Goal: Task Accomplishment & Management: Manage account settings

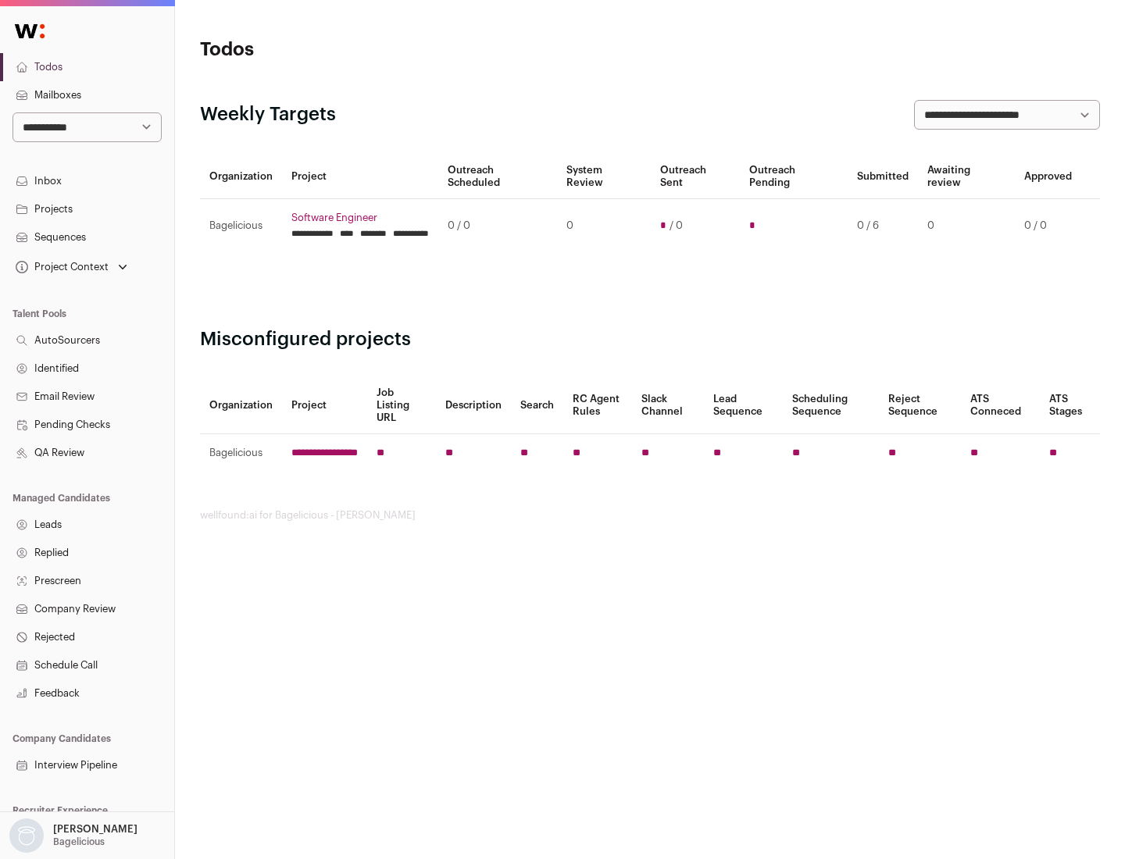
click at [87, 209] on link "Projects" at bounding box center [87, 209] width 174 height 28
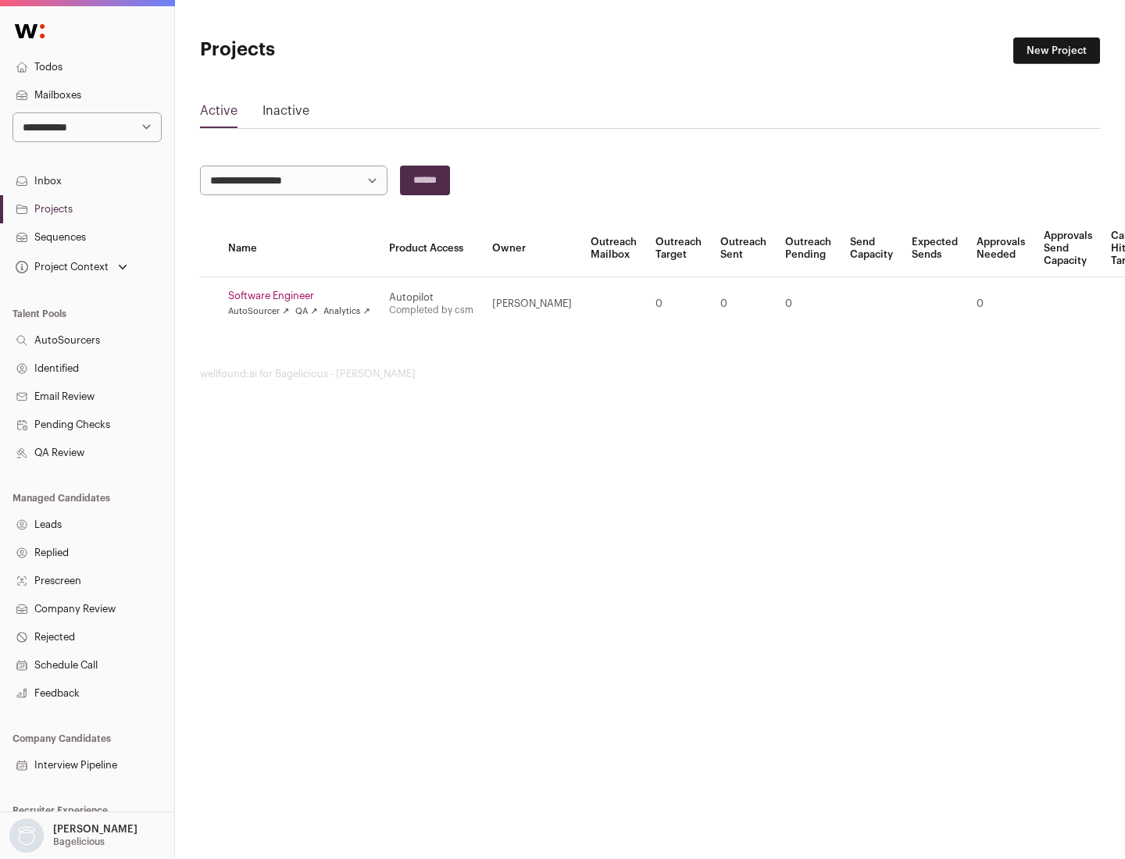
click at [304, 296] on link "Software Engineer" at bounding box center [299, 296] width 142 height 12
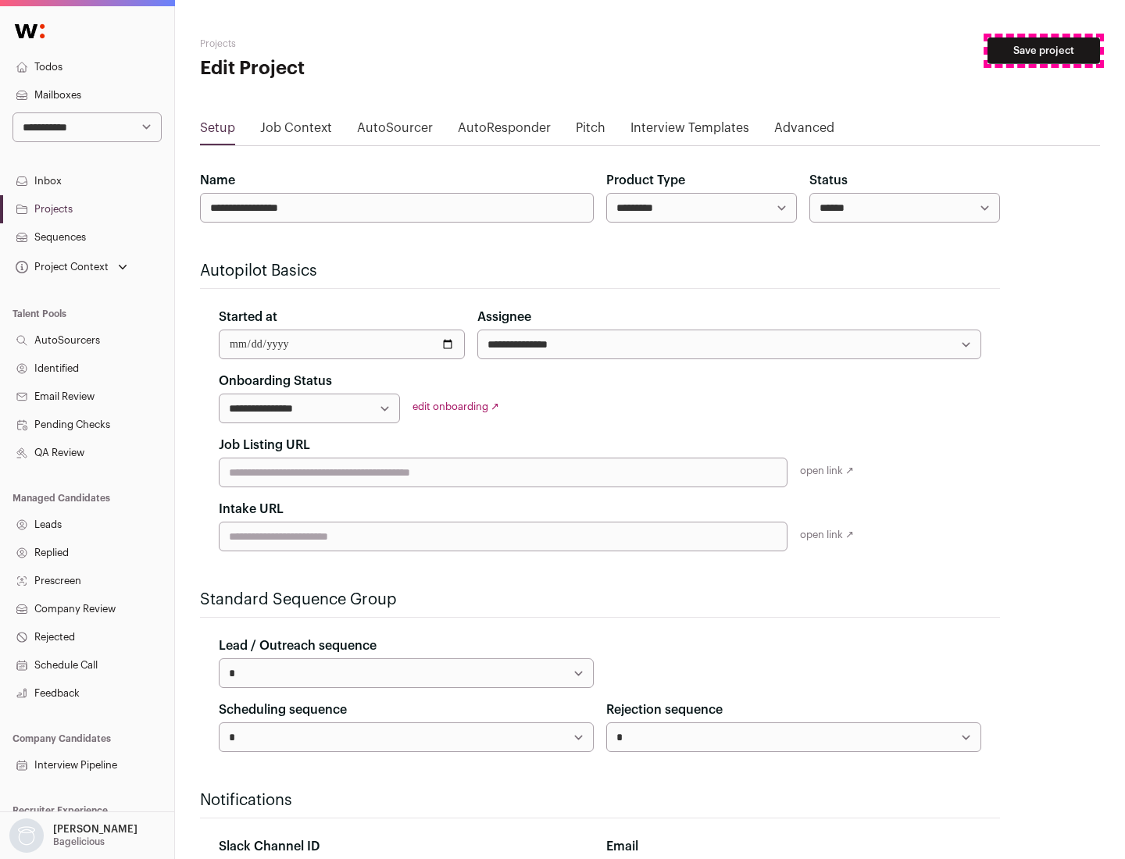
click at [1043, 51] on button "Save project" at bounding box center [1043, 50] width 112 height 27
